Goal: Task Accomplishment & Management: Use online tool/utility

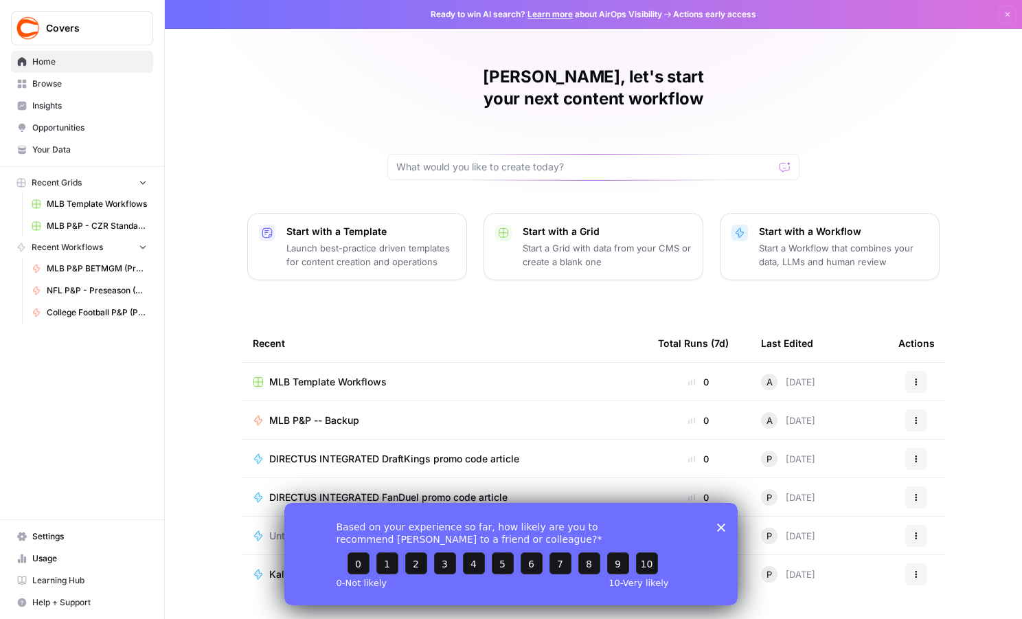
scroll to position [13, 0]
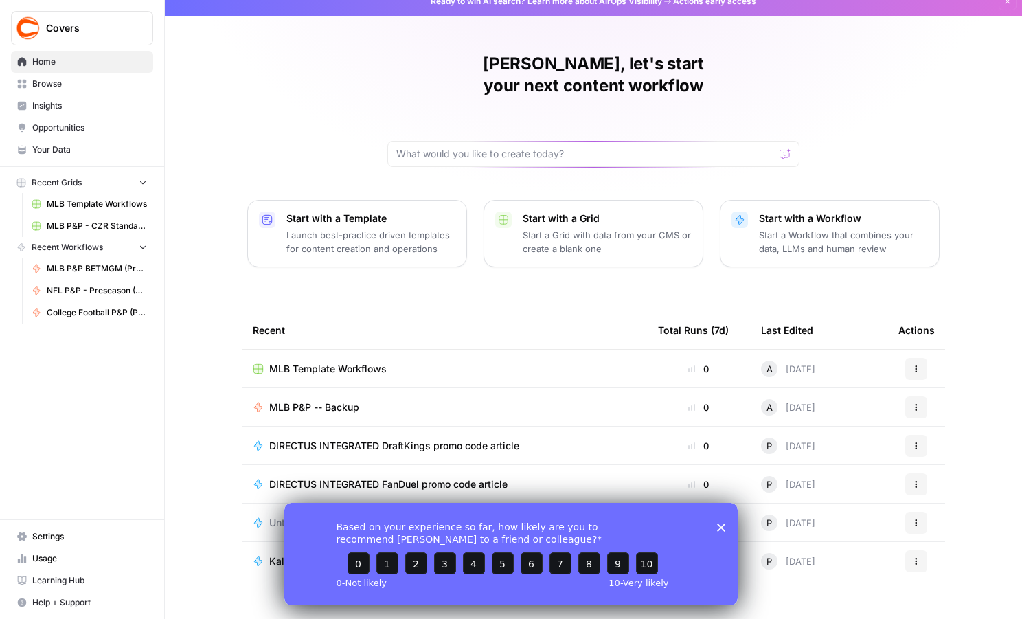
click at [725, 526] on icon "Close survey" at bounding box center [721, 527] width 8 height 8
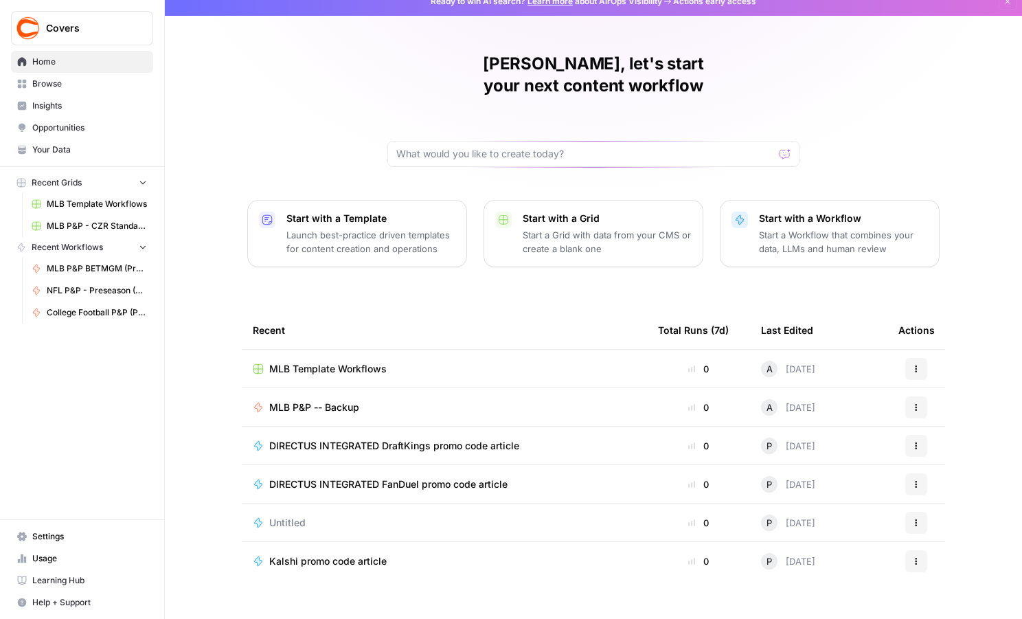
click at [106, 249] on button "Recent Workflows" at bounding box center [82, 247] width 142 height 21
click at [83, 289] on span "NFL P&P - Preseason (Production)" at bounding box center [97, 290] width 100 height 12
